Goal: Task Accomplishment & Management: Manage account settings

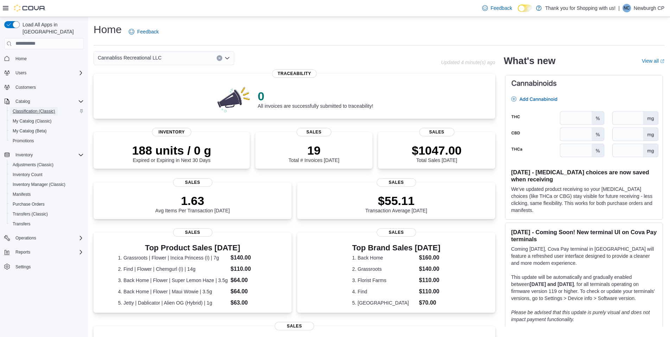
click at [43, 108] on span "Classification (Classic)" at bounding box center [34, 111] width 43 height 6
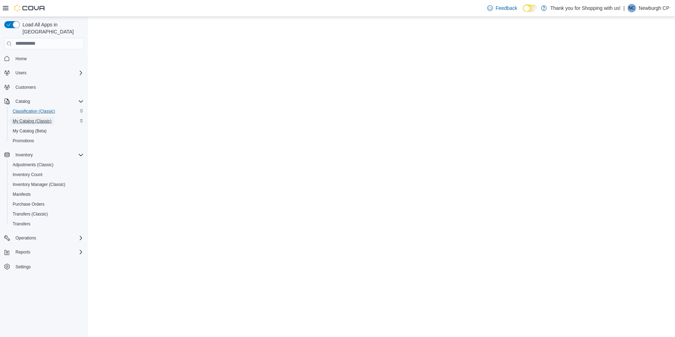
click at [43, 118] on span "My Catalog (Classic)" at bounding box center [32, 121] width 39 height 6
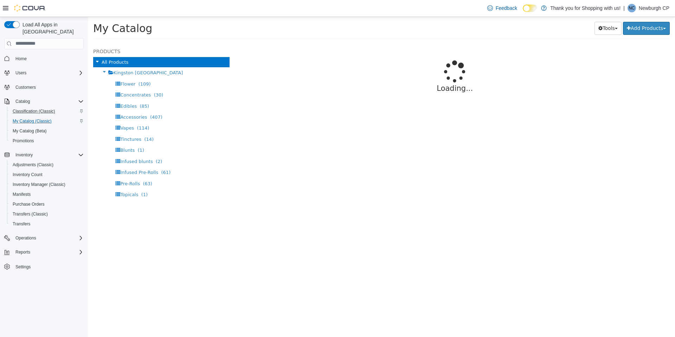
select select "**********"
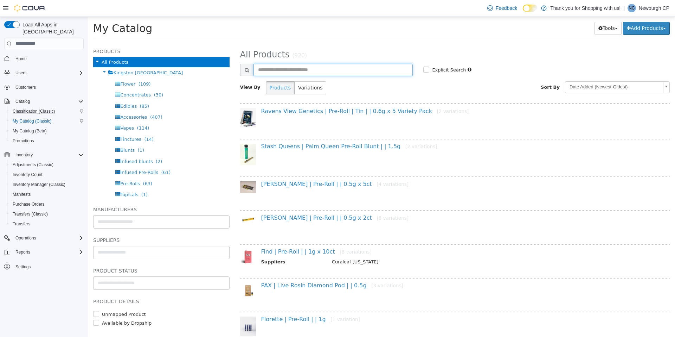
click at [329, 69] on input "text" at bounding box center [334, 69] width 160 height 12
type input "****"
select select "**********"
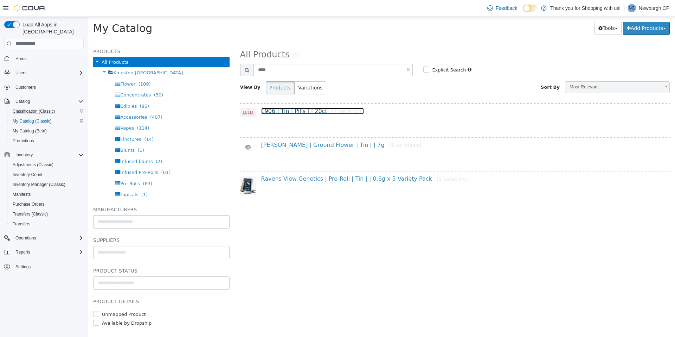
click at [305, 112] on link "1906 | Tin | Pills | | 20ct [7 variations]" at bounding box center [312, 110] width 103 height 7
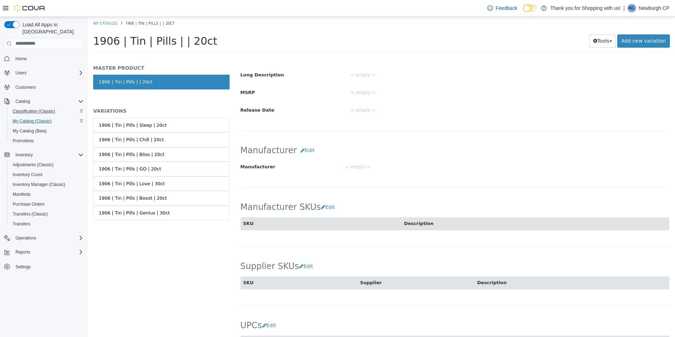
scroll to position [281, 0]
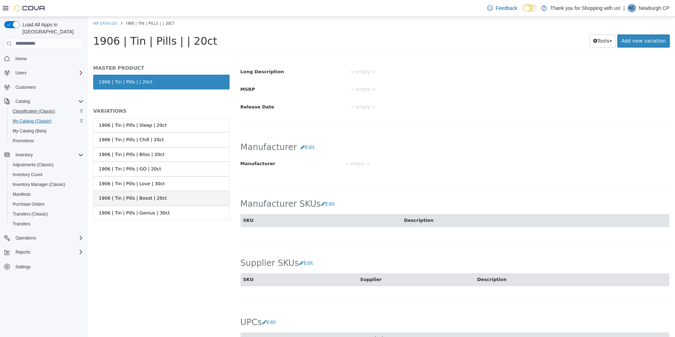
click at [167, 198] on link "1906 | Tin | Pills | Boost | 20ct" at bounding box center [161, 197] width 136 height 15
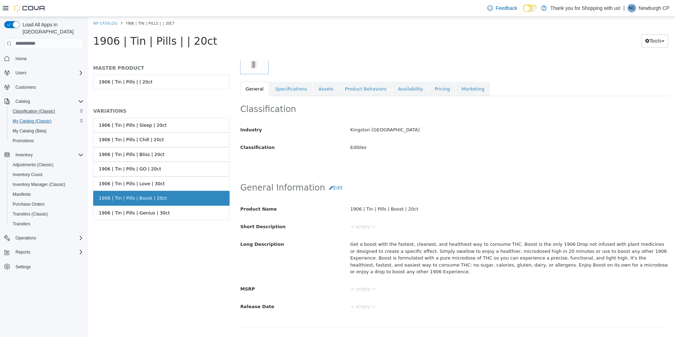
scroll to position [70, 0]
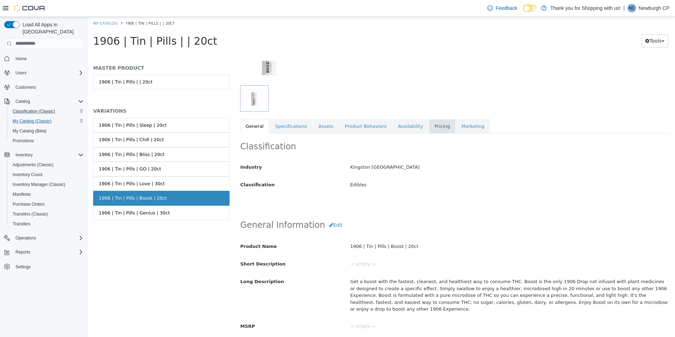
click at [431, 131] on link "Pricing" at bounding box center [442, 126] width 27 height 15
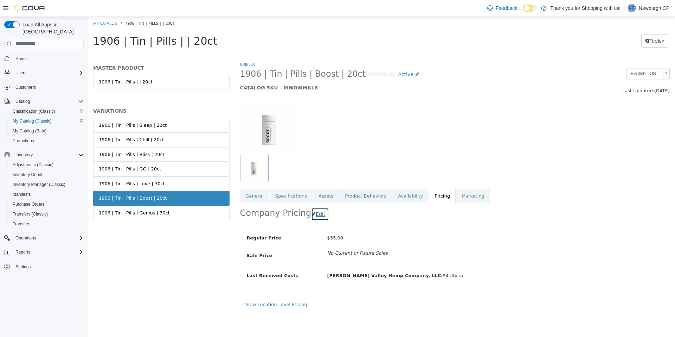
click at [312, 214] on icon "button" at bounding box center [314, 213] width 4 height 5
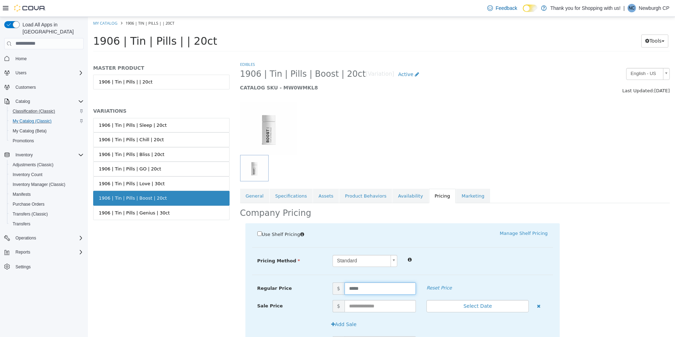
drag, startPoint x: 364, startPoint y: 286, endPoint x: 329, endPoint y: 286, distance: 35.5
click at [329, 286] on span "$ *****" at bounding box center [375, 288] width 94 height 12
type input "**"
click at [476, 255] on div at bounding box center [478, 258] width 151 height 8
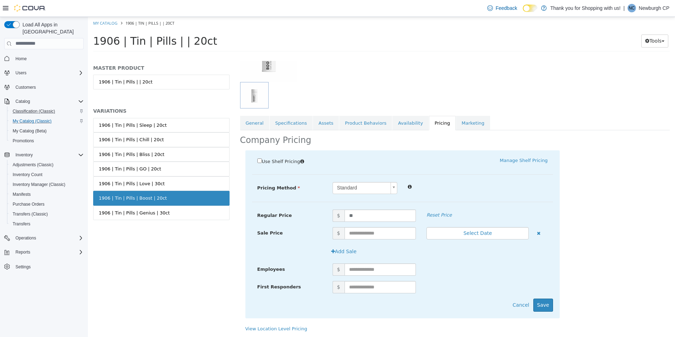
scroll to position [73, 0]
click at [295, 326] on link "View Location Level Pricing" at bounding box center [277, 327] width 62 height 5
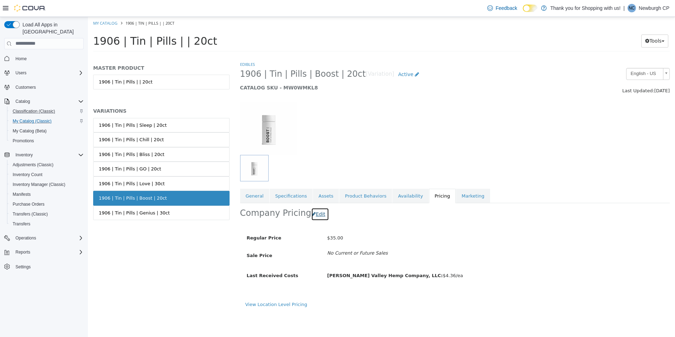
drag, startPoint x: 306, startPoint y: 212, endPoint x: 310, endPoint y: 216, distance: 5.0
click at [312, 215] on icon "button" at bounding box center [314, 213] width 4 height 5
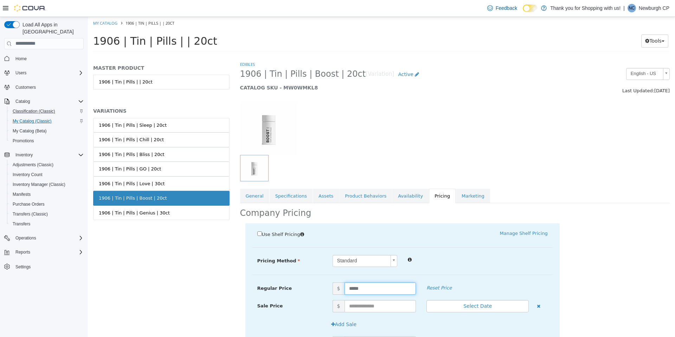
drag, startPoint x: 371, startPoint y: 289, endPoint x: 337, endPoint y: 285, distance: 34.3
click at [337, 285] on span "$ *****" at bounding box center [375, 288] width 94 height 12
type input "**"
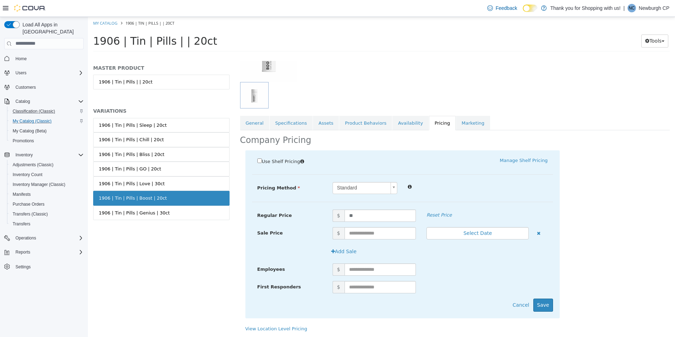
scroll to position [73, 0]
click at [540, 301] on button "Save" at bounding box center [544, 304] width 20 height 13
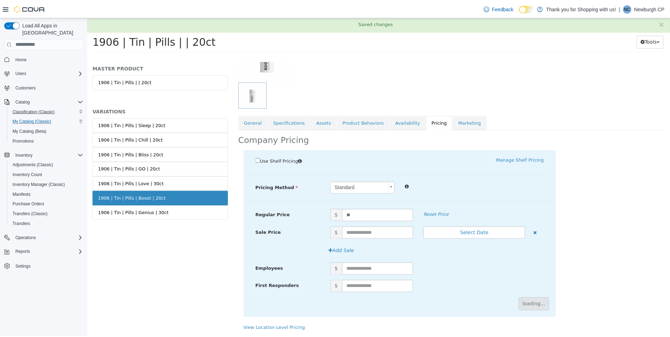
scroll to position [0, 0]
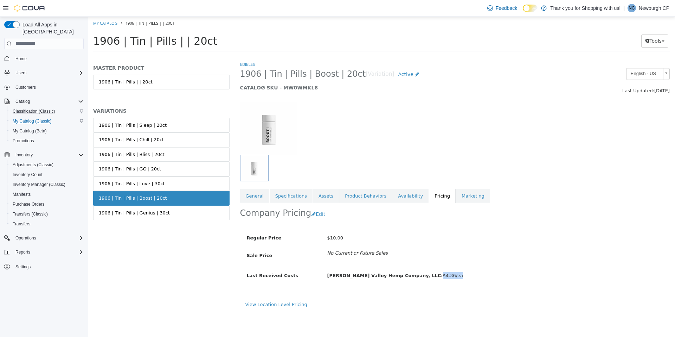
drag, startPoint x: 407, startPoint y: 275, endPoint x: 431, endPoint y: 276, distance: 24.3
click at [431, 276] on div "[PERSON_NAME] Valley Hemp Company, LLC: $4.36/ea" at bounding box center [443, 275] width 242 height 12
drag, startPoint x: 431, startPoint y: 276, endPoint x: 436, endPoint y: 305, distance: 29.3
click at [436, 305] on div "View Location Level Pricing" at bounding box center [456, 303] width 420 height 7
click at [191, 183] on link "1906 | Tin | Pills | Love | 30ct" at bounding box center [161, 183] width 136 height 15
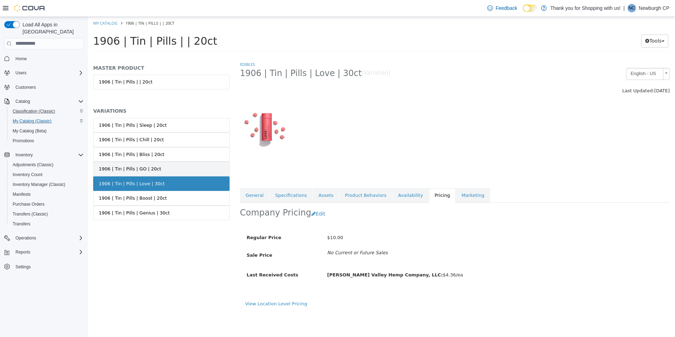
click at [186, 164] on link "1906 | Tin | Pills | GO | 20ct" at bounding box center [161, 168] width 136 height 15
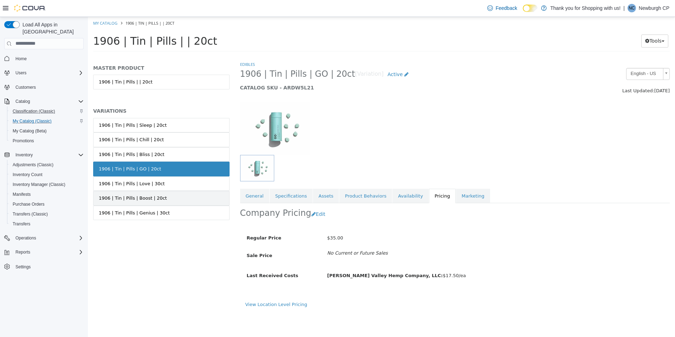
click at [192, 199] on link "1906 | Tin | Pills | Boost | 20ct" at bounding box center [161, 197] width 136 height 15
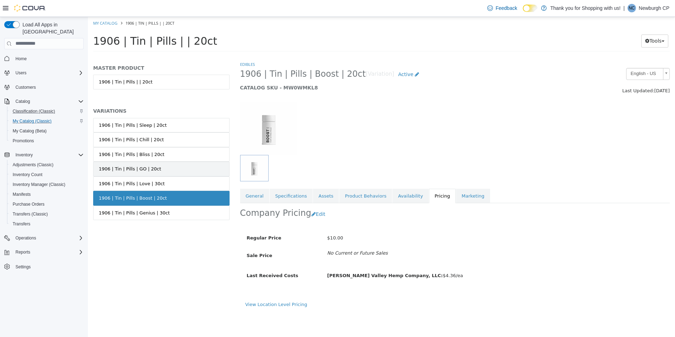
click at [178, 171] on link "1906 | Tin | Pills | GO | 20ct" at bounding box center [161, 168] width 136 height 15
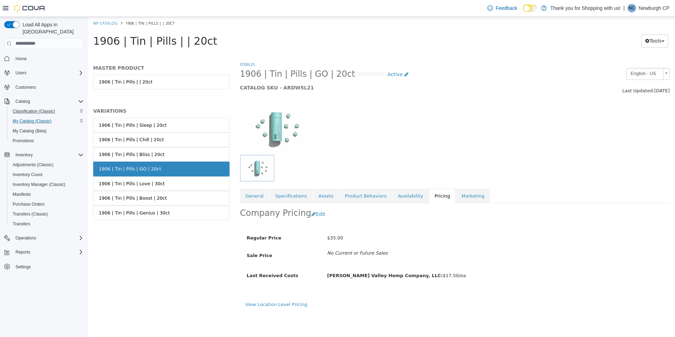
click at [183, 156] on link "1906 | Tin | Pills | Bliss | 20ct" at bounding box center [161, 154] width 136 height 15
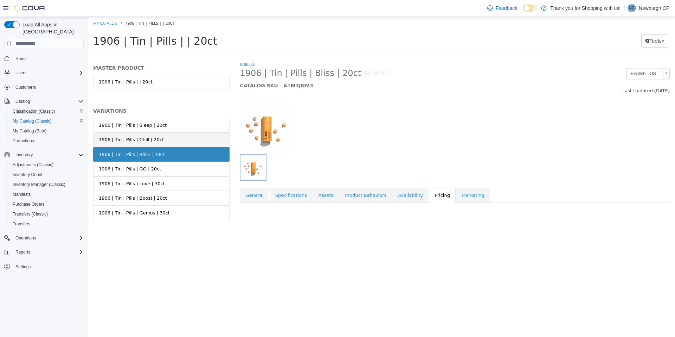
click at [184, 140] on link "1906 | Tin | Pills | Chill | 20ct" at bounding box center [161, 139] width 136 height 15
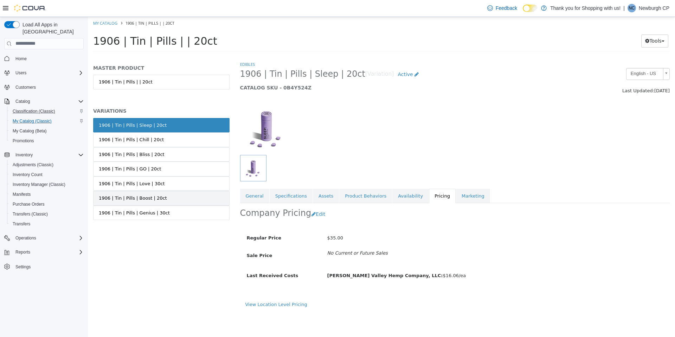
click at [178, 202] on link "1906 | Tin | Pills | Boost | 20ct" at bounding box center [161, 197] width 136 height 15
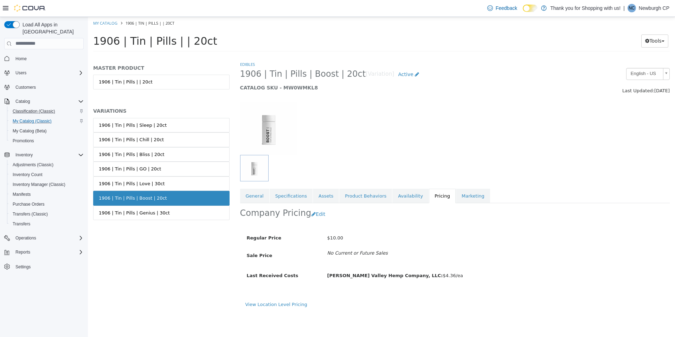
click at [361, 275] on b "[PERSON_NAME] Valley Hemp Company, LLC:" at bounding box center [386, 274] width 116 height 5
drag, startPoint x: 426, startPoint y: 275, endPoint x: 369, endPoint y: 273, distance: 57.0
click at [369, 273] on div "[PERSON_NAME] Valley Hemp Company, LLC: $4.36/ea" at bounding box center [443, 275] width 242 height 12
click at [508, 244] on div "Regular Price $10.00 Sale Price No Current or Future Sales" at bounding box center [403, 244] width 312 height 27
click at [33, 54] on span "Home" at bounding box center [48, 58] width 71 height 9
